Goal: Transaction & Acquisition: Purchase product/service

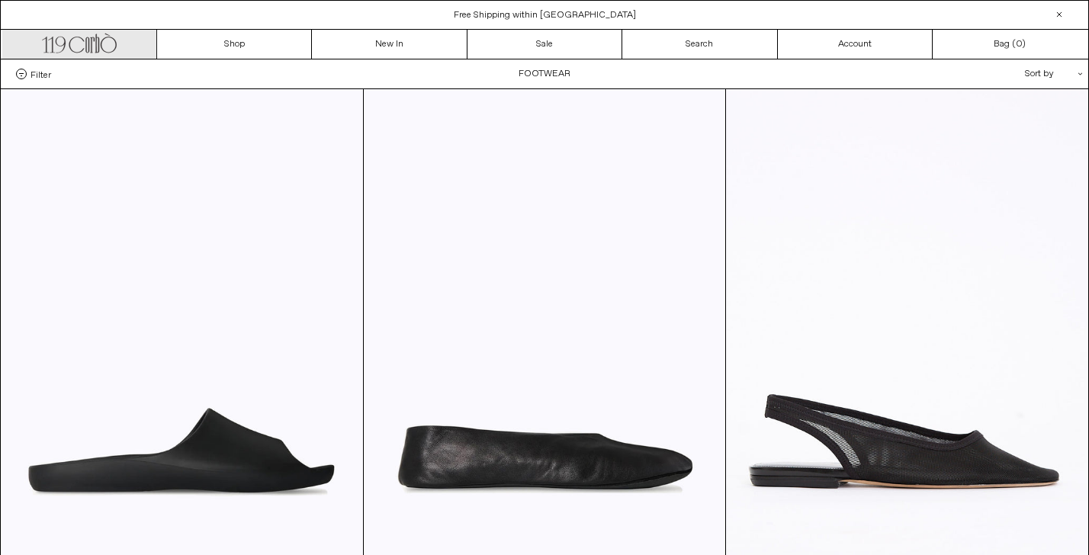
click at [96, 44] on icon at bounding box center [97, 43] width 4 height 19
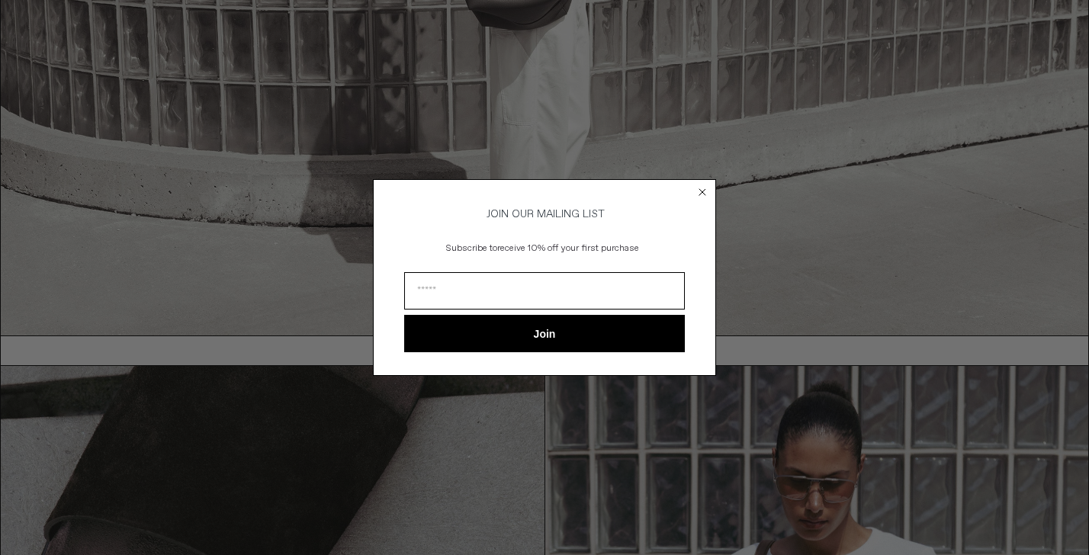
scroll to position [1191, 0]
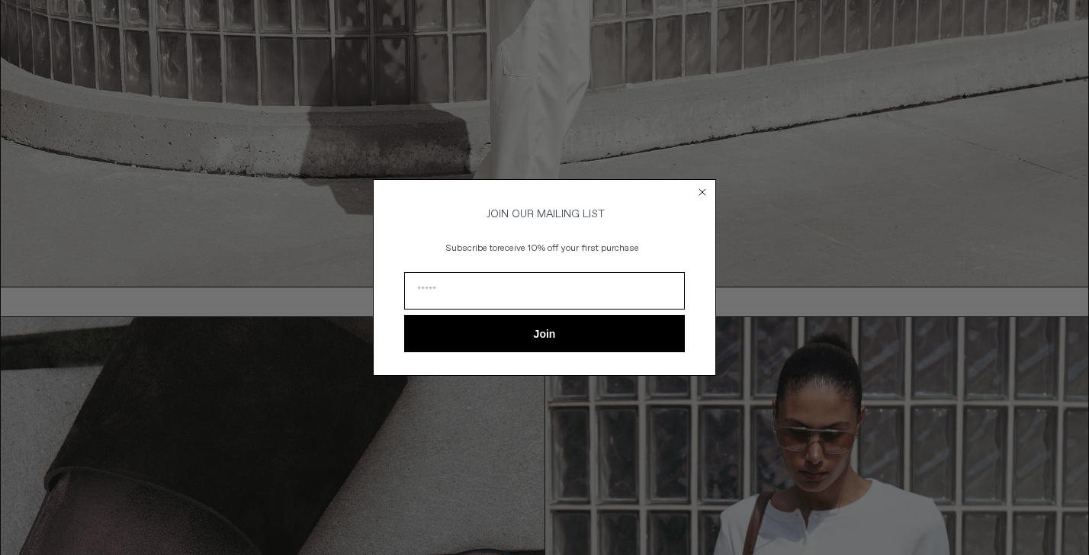
click at [704, 188] on circle "Close dialog" at bounding box center [703, 192] width 14 height 14
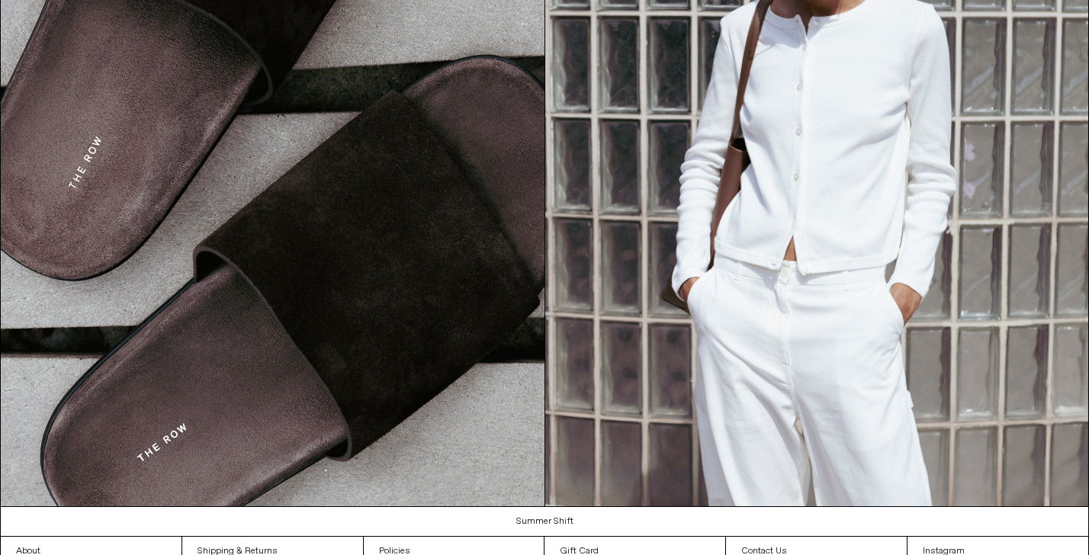
scroll to position [1688, 0]
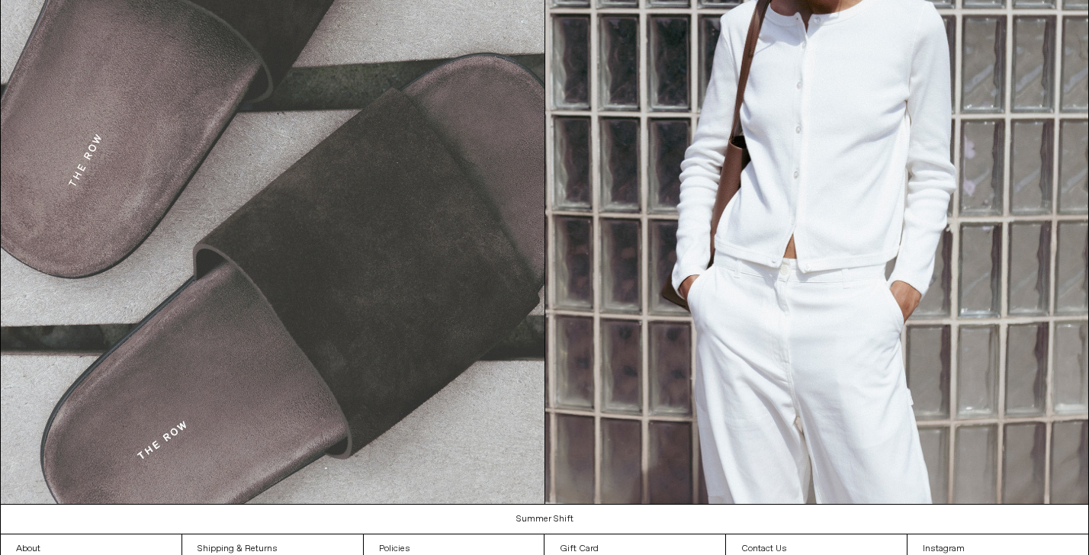
click at [364, 173] on img at bounding box center [273, 163] width 544 height 684
